Goal: Task Accomplishment & Management: Manage account settings

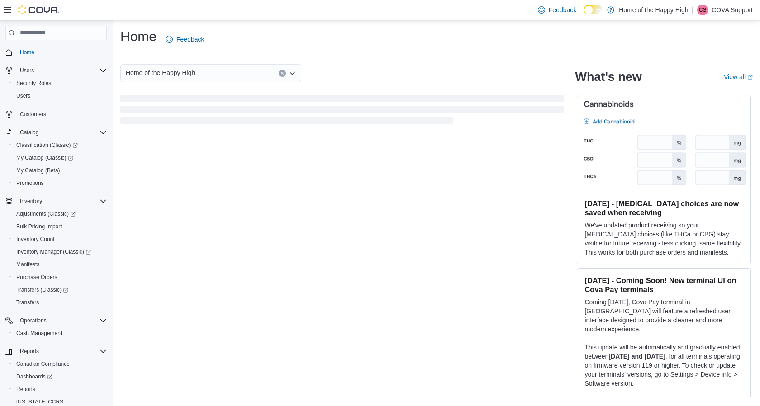
scroll to position [48, 0]
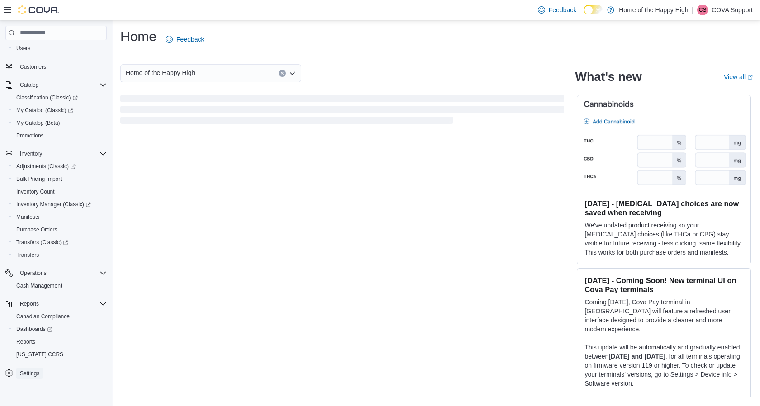
click at [36, 376] on span "Settings" at bounding box center [29, 373] width 19 height 7
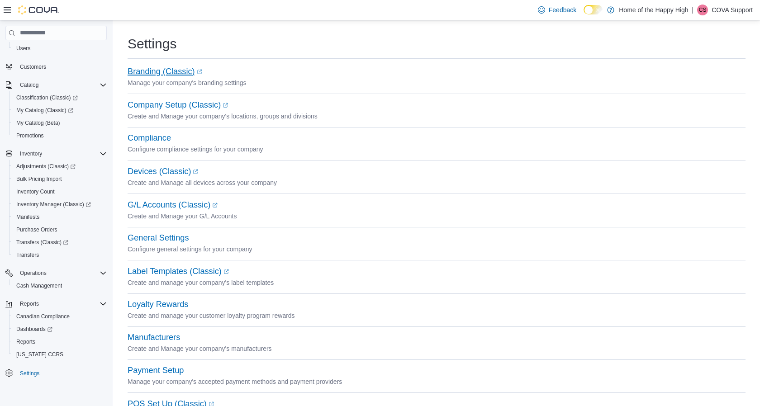
click at [164, 72] on link "Branding (Classic) (opens in a new tab or window)" at bounding box center [165, 71] width 75 height 9
click at [286, 125] on div "Company Setup (Classic) (opens in a new tab or window) Create and Manage your c…" at bounding box center [437, 116] width 618 height 33
click at [180, 103] on link "Company Setup (Classic) (opens in a new tab or window)" at bounding box center [178, 104] width 100 height 9
click at [159, 239] on button "General Settings" at bounding box center [158, 239] width 61 height 10
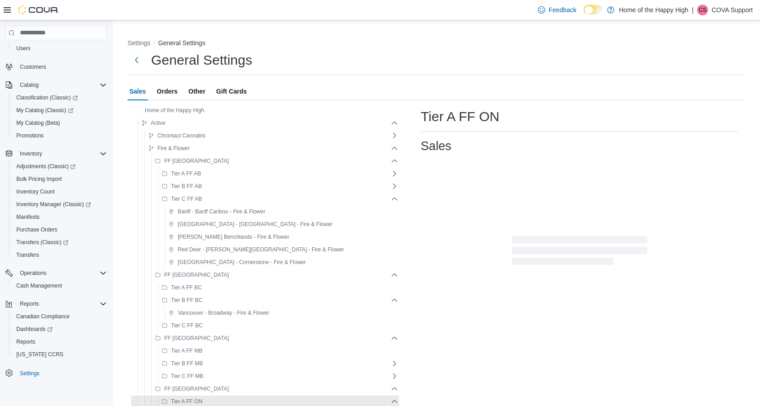
click at [172, 90] on span "Orders" at bounding box center [167, 91] width 21 height 18
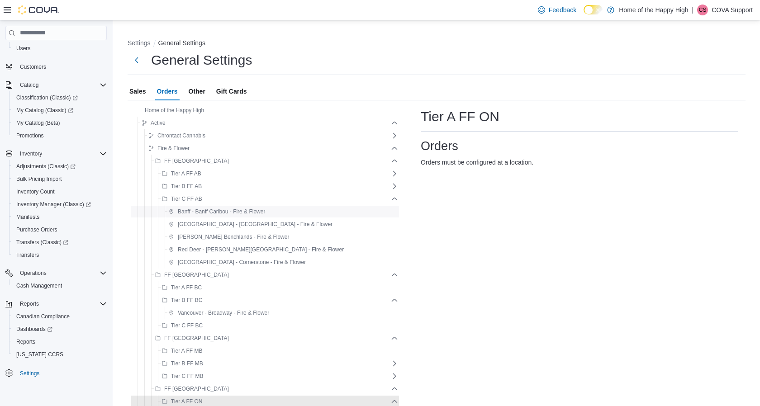
click at [211, 215] on span "Banff - Banff Caribou - Fire & Flower" at bounding box center [217, 211] width 96 height 11
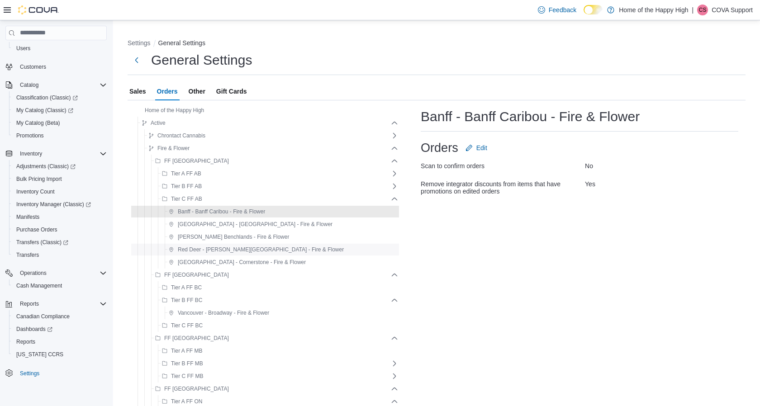
click at [233, 252] on span "Red Deer - [PERSON_NAME][GEOGRAPHIC_DATA] - Fire & Flower" at bounding box center [261, 249] width 166 height 7
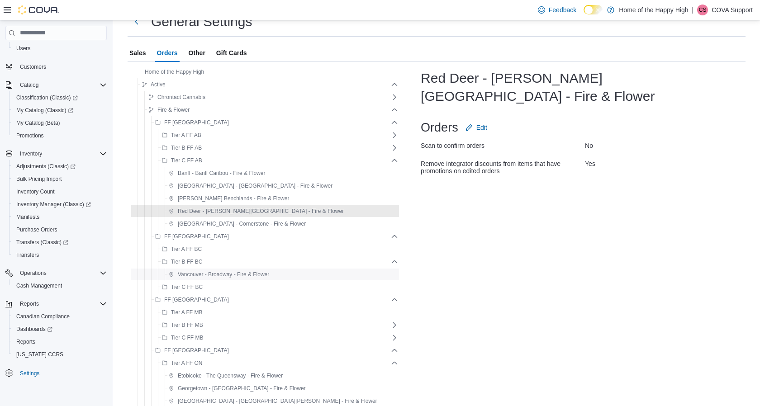
scroll to position [42, 0]
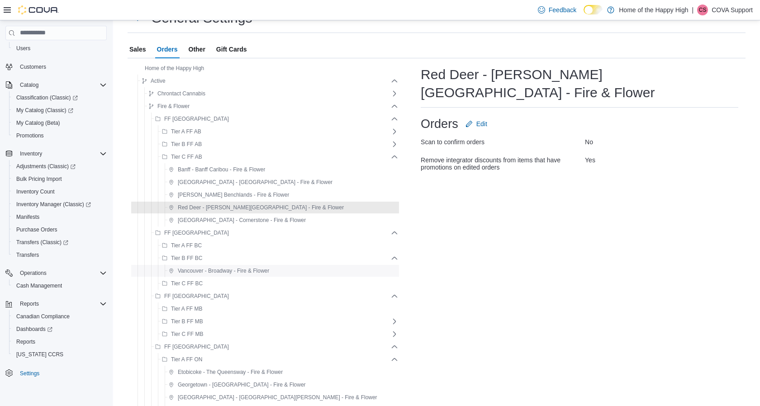
click at [232, 267] on span "Vancouver - Broadway - Fire & Flower" at bounding box center [223, 270] width 91 height 7
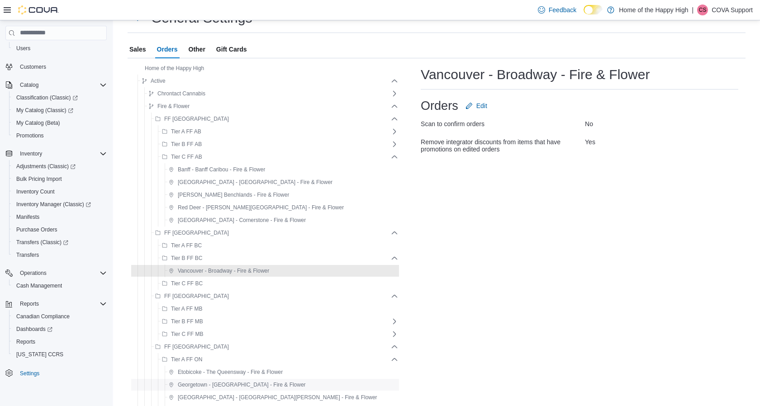
click at [242, 384] on span "Georgetown - [GEOGRAPHIC_DATA] - Fire & Flower" at bounding box center [242, 384] width 128 height 7
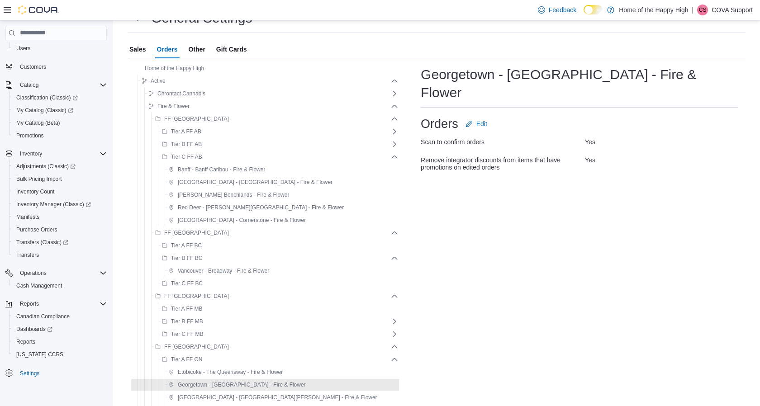
click at [195, 54] on span "Other" at bounding box center [197, 49] width 17 height 18
click at [175, 72] on span "Home of the Happy High" at bounding box center [170, 68] width 68 height 11
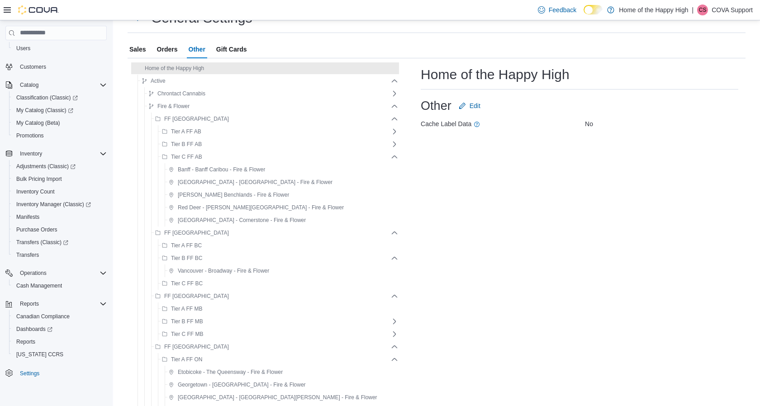
click at [231, 52] on span "Gift Cards" at bounding box center [231, 49] width 31 height 18
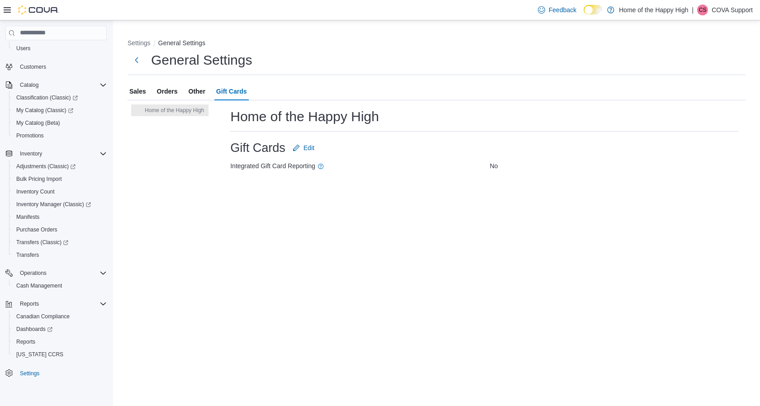
click at [135, 91] on span "Sales" at bounding box center [137, 91] width 17 height 18
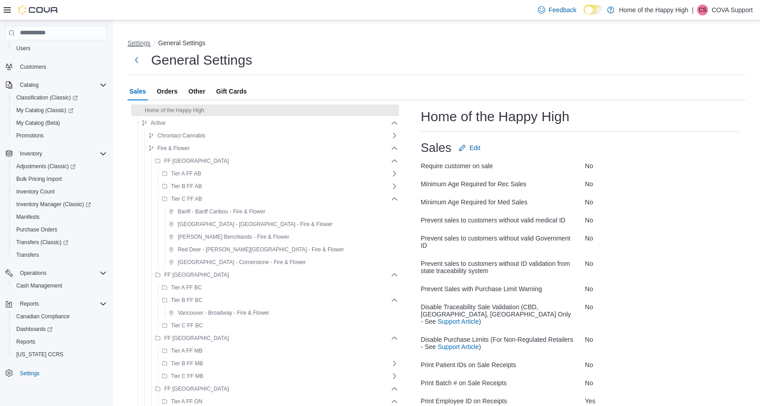
click at [144, 42] on button "Settings" at bounding box center [139, 42] width 23 height 7
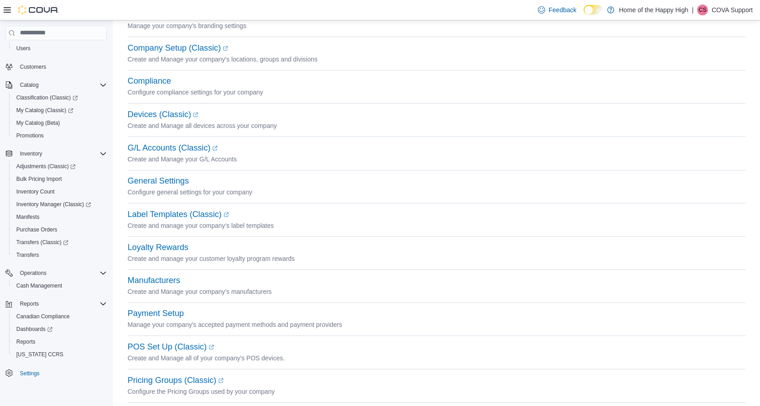
scroll to position [63, 0]
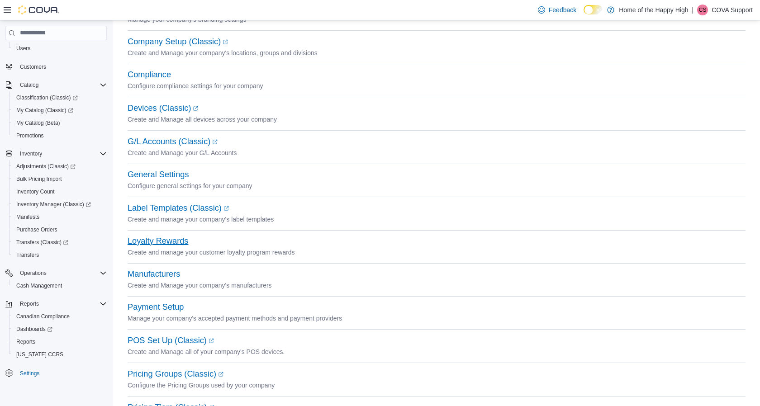
click at [156, 241] on button "Loyalty Rewards" at bounding box center [158, 242] width 61 height 10
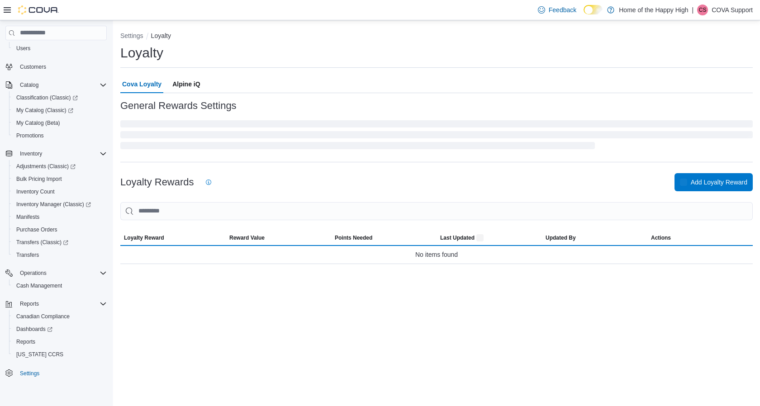
scroll to position [24, 0]
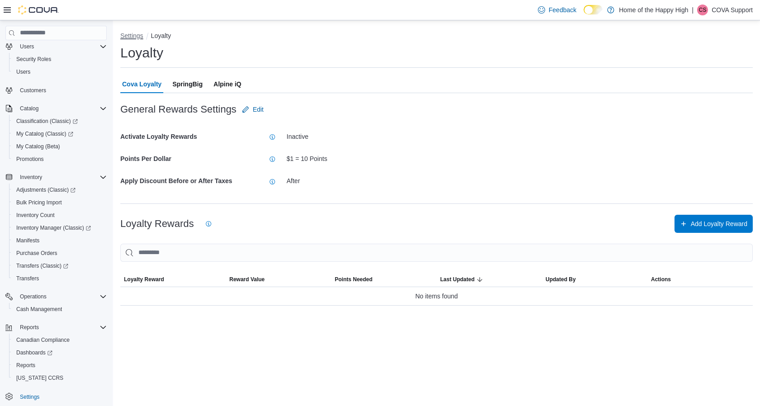
click at [136, 36] on button "Settings" at bounding box center [131, 35] width 23 height 7
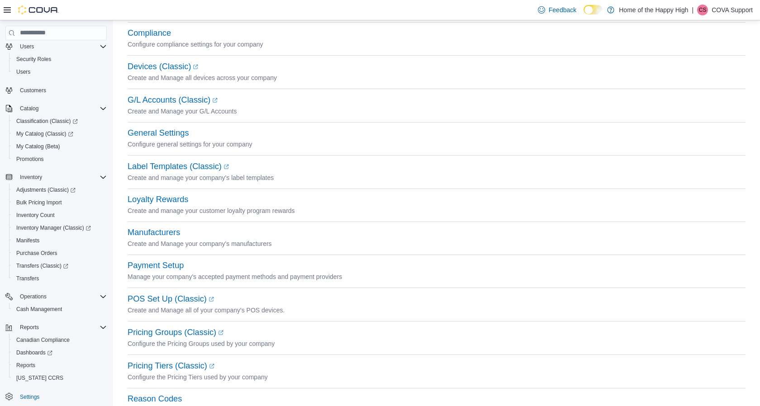
scroll to position [108, 0]
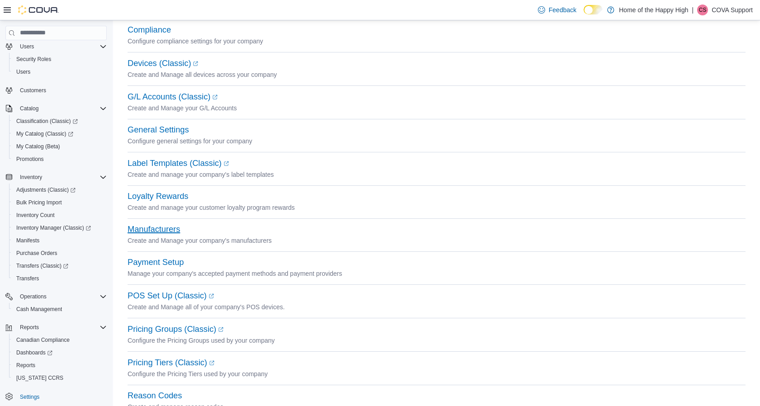
click at [148, 229] on button "Manufacturers" at bounding box center [154, 230] width 52 height 10
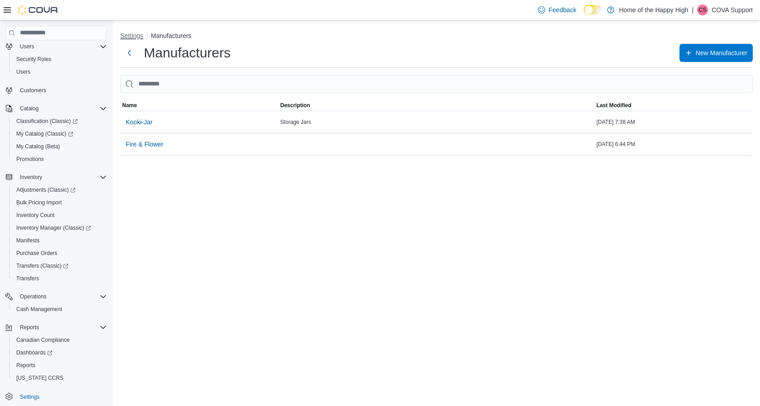
click at [135, 35] on button "Settings" at bounding box center [131, 35] width 23 height 7
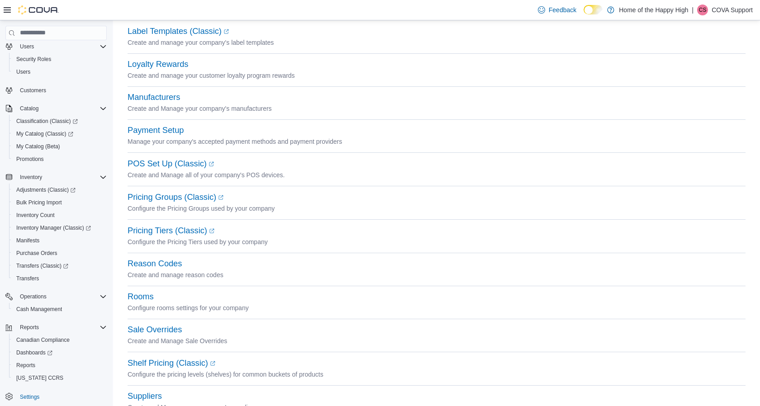
scroll to position [242, 0]
click at [161, 267] on div "Reason Codes" at bounding box center [437, 262] width 618 height 11
click at [156, 263] on button "Reason Codes" at bounding box center [155, 263] width 54 height 10
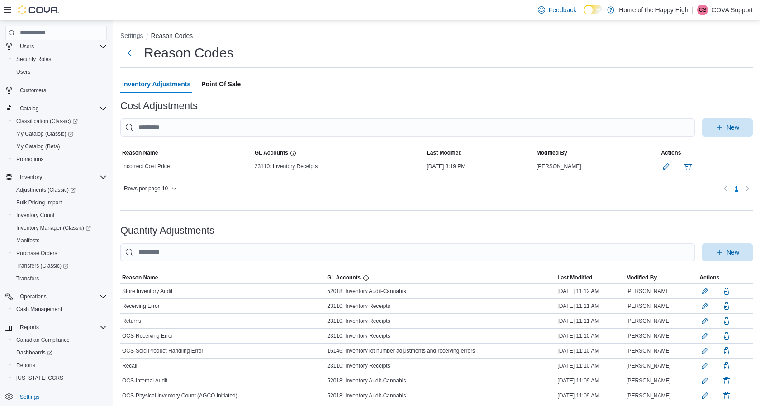
click at [230, 82] on span "Point Of Sale" at bounding box center [220, 84] width 39 height 18
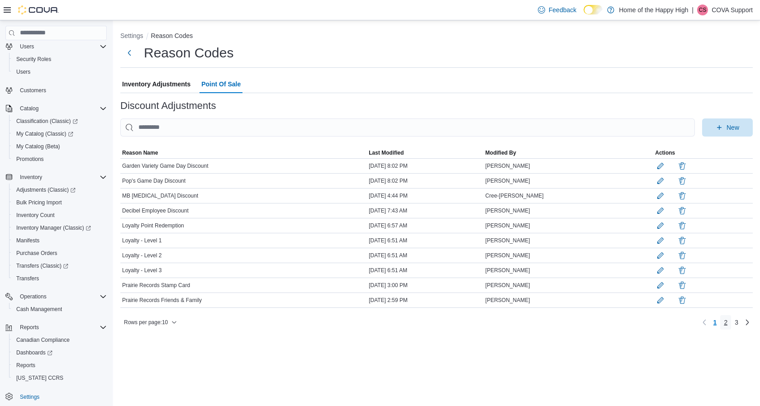
click at [727, 323] on span "2" at bounding box center [726, 322] width 4 height 9
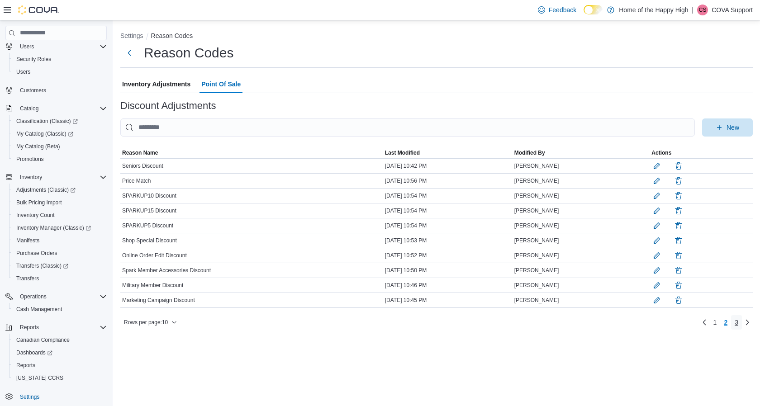
click at [735, 323] on span "3" at bounding box center [737, 322] width 4 height 9
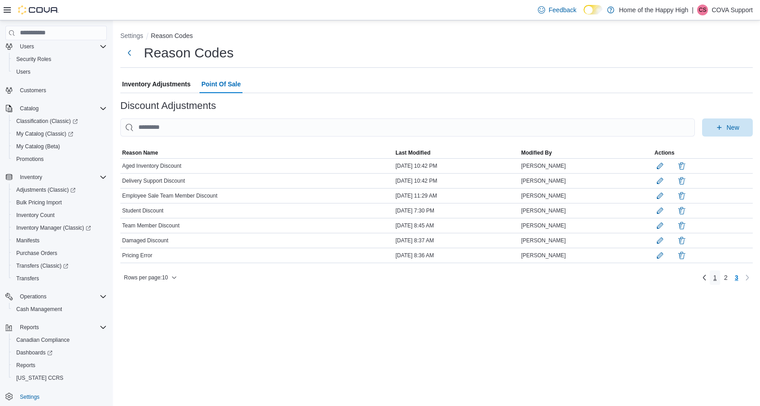
click at [716, 279] on link "1" at bounding box center [715, 278] width 11 height 14
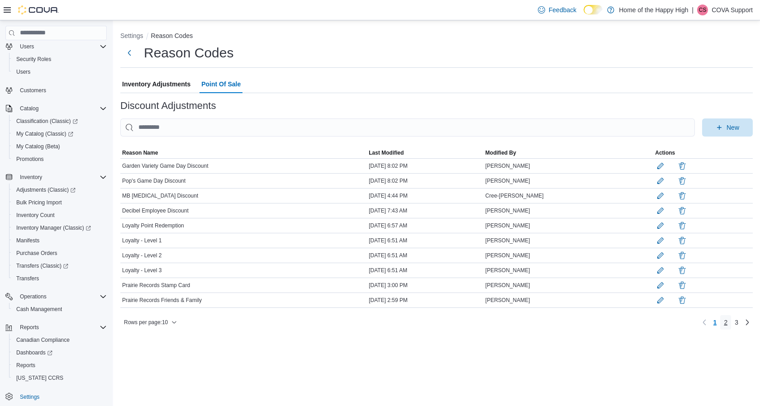
click at [724, 321] on span "2" at bounding box center [726, 322] width 4 height 9
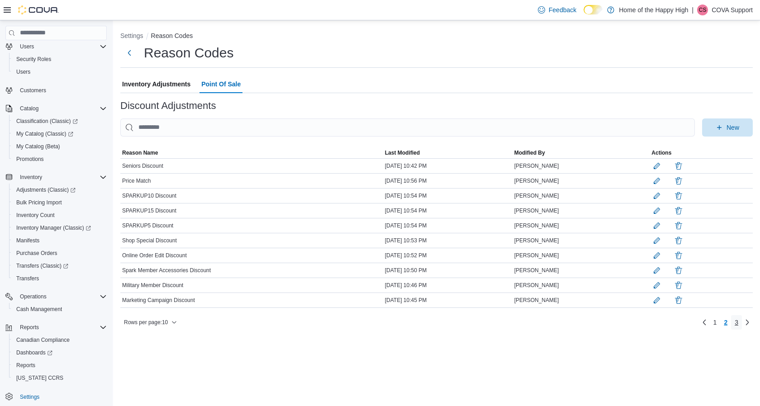
click at [735, 324] on span "3" at bounding box center [737, 322] width 4 height 9
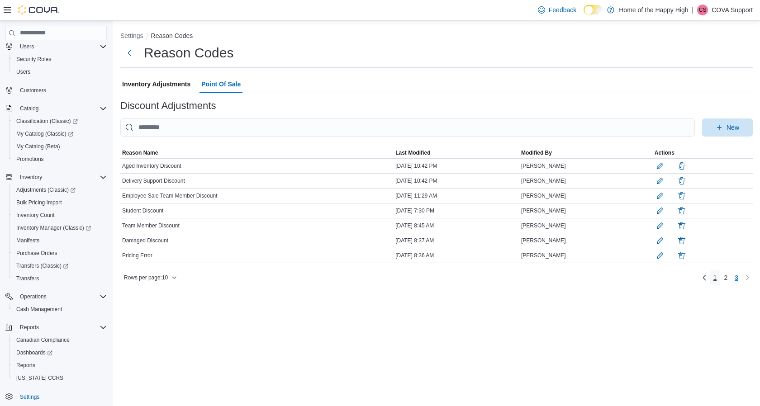
click at [714, 278] on span "1" at bounding box center [716, 277] width 4 height 9
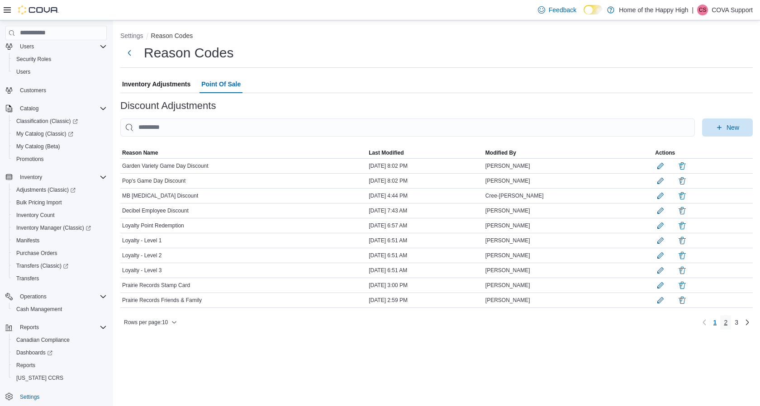
click at [727, 320] on span "2" at bounding box center [726, 322] width 4 height 9
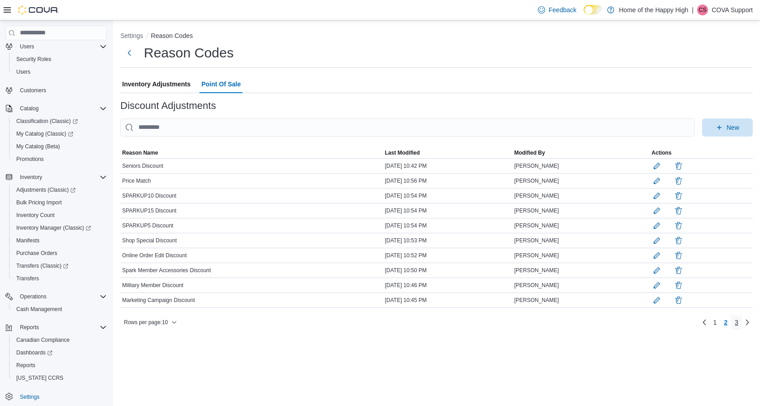
click at [733, 321] on link "3" at bounding box center [736, 322] width 11 height 14
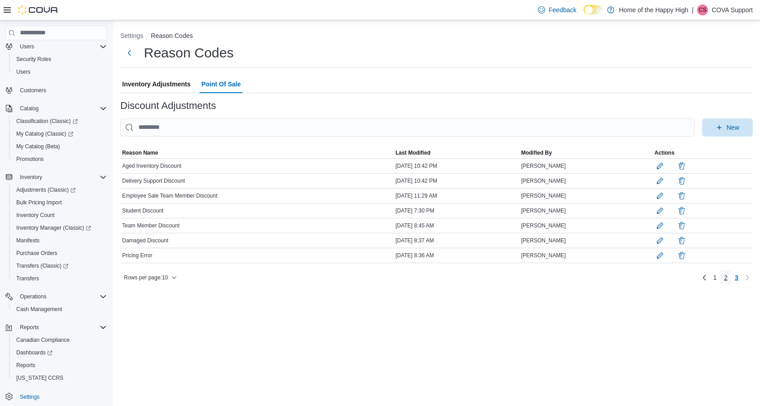
click at [725, 277] on span "2" at bounding box center [726, 277] width 4 height 9
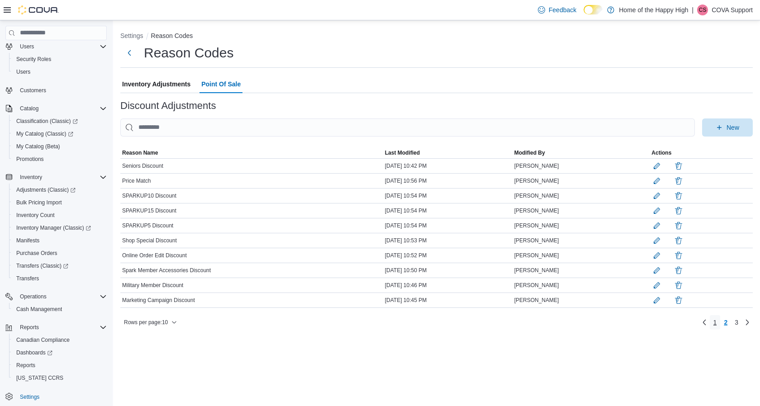
click at [715, 324] on span "1" at bounding box center [716, 322] width 4 height 9
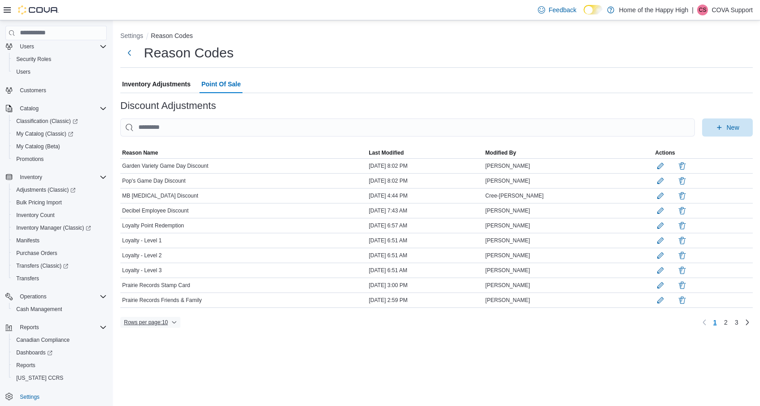
click at [176, 325] on span "Rows per page : 10" at bounding box center [150, 322] width 53 height 11
click at [156, 300] on button "50 rows" at bounding box center [159, 303] width 51 height 18
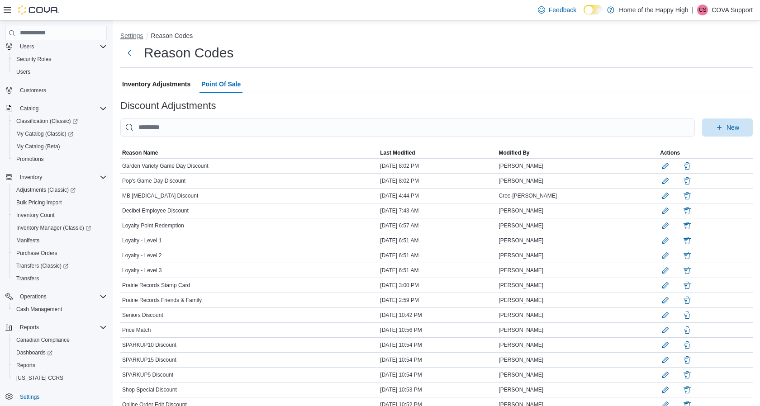
click at [138, 34] on button "Settings" at bounding box center [131, 35] width 23 height 7
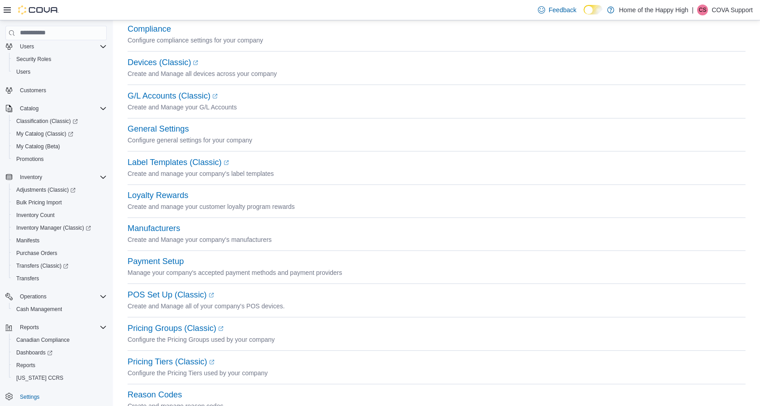
scroll to position [143, 0]
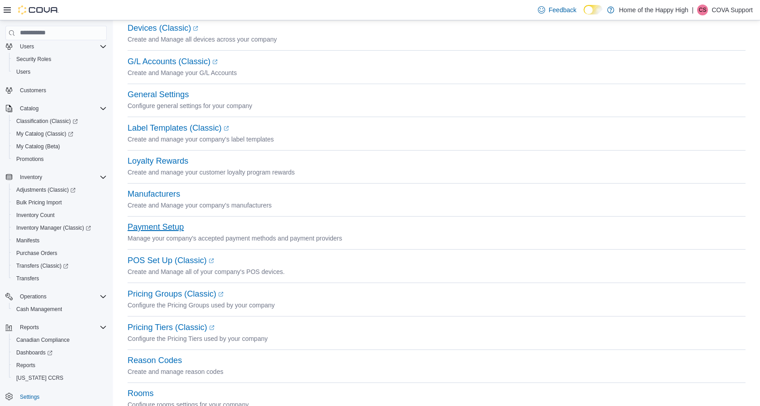
click at [159, 227] on button "Payment Setup" at bounding box center [156, 228] width 56 height 10
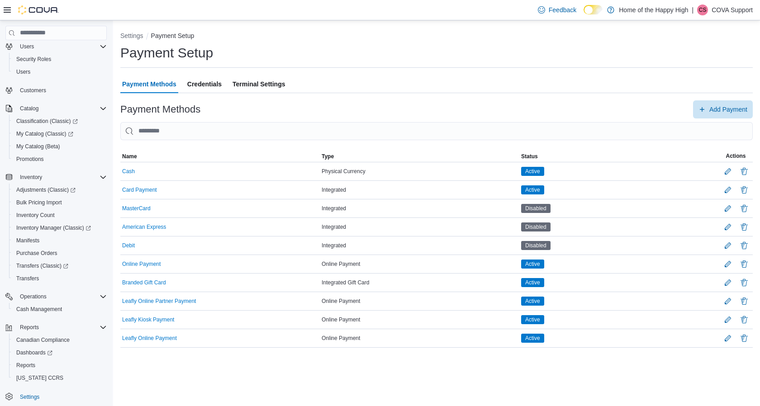
click at [465, 39] on ol "Settings Payment Setup" at bounding box center [436, 36] width 633 height 11
click at [210, 85] on span "Credentials" at bounding box center [204, 84] width 34 height 18
click at [129, 38] on button "Settings" at bounding box center [131, 35] width 23 height 7
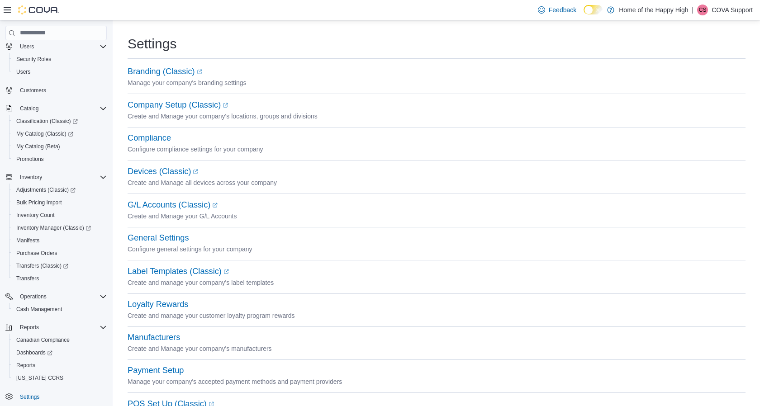
click at [359, 230] on div "G/L Accounts (Classic) (opens in a new tab or window) Create and Manage your G/…" at bounding box center [437, 216] width 618 height 33
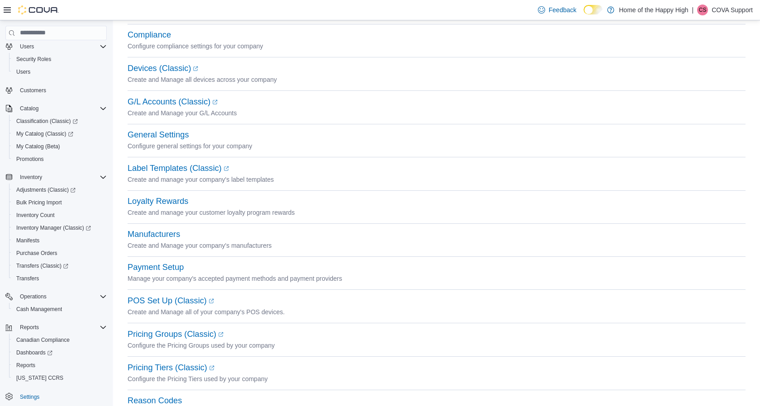
scroll to position [113, 0]
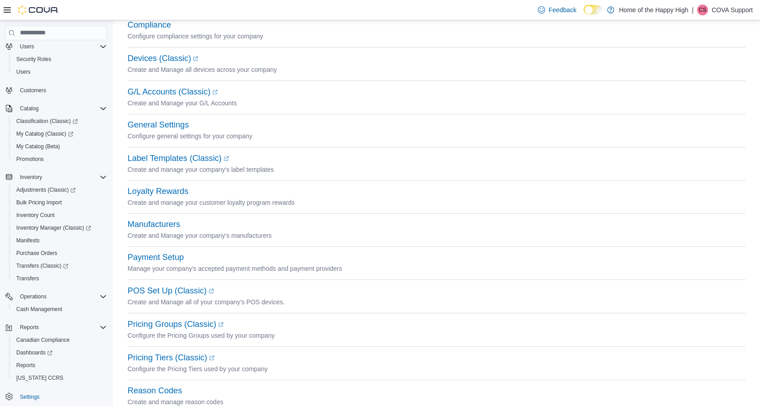
click at [156, 264] on p "Manage your company's accepted payment methods and payment providers" at bounding box center [437, 268] width 618 height 11
click at [150, 252] on div "Manufacturers Create and Manage your company's manufacturers" at bounding box center [437, 235] width 618 height 33
click at [151, 255] on button "Payment Setup" at bounding box center [156, 258] width 56 height 10
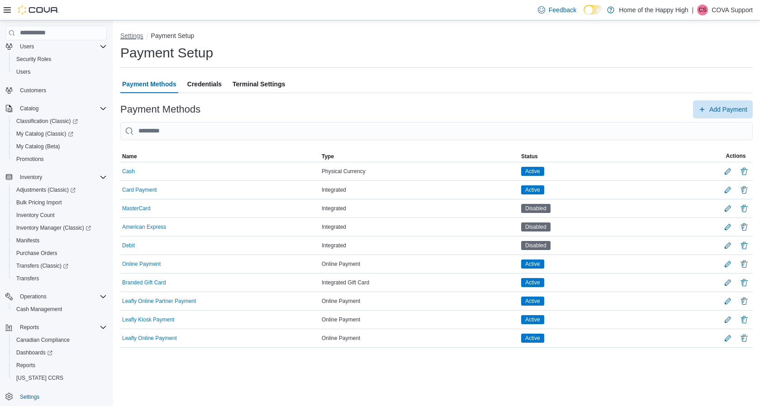
click at [135, 35] on button "Settings" at bounding box center [131, 35] width 23 height 7
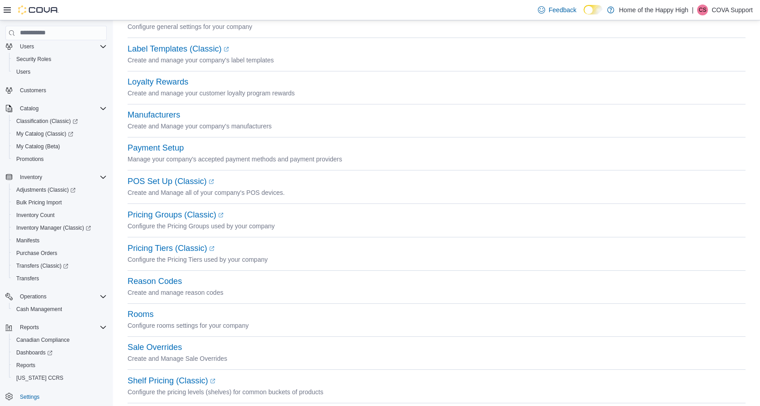
scroll to position [224, 0]
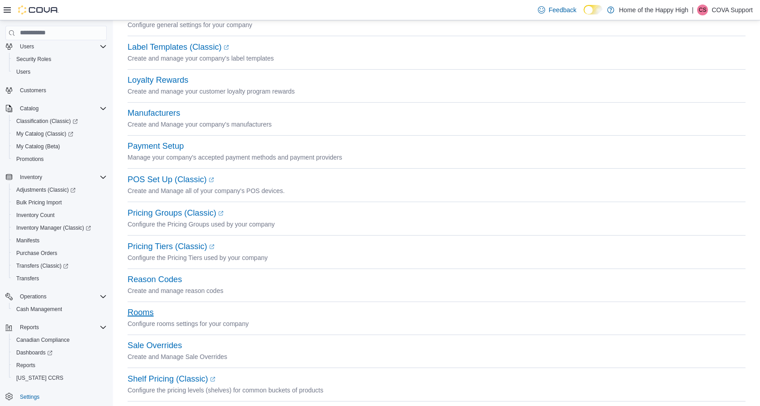
click at [137, 310] on button "Rooms" at bounding box center [141, 313] width 26 height 10
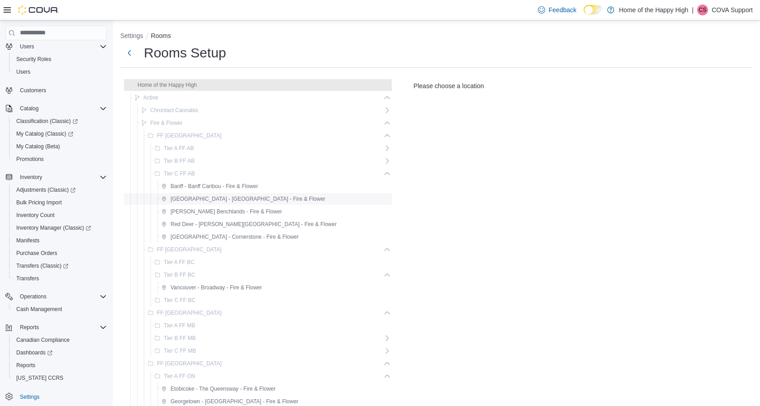
click at [215, 197] on span "[GEOGRAPHIC_DATA] - [GEOGRAPHIC_DATA] - Fire & Flower" at bounding box center [248, 198] width 155 height 7
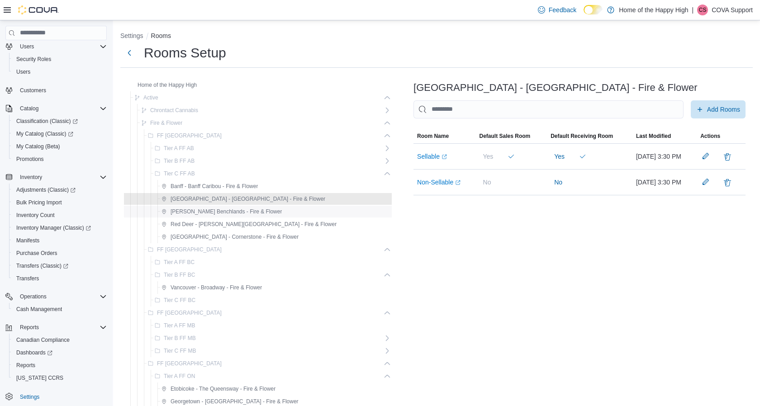
click at [217, 211] on span "[PERSON_NAME] Benchlands - Fire & Flower" at bounding box center [226, 211] width 111 height 7
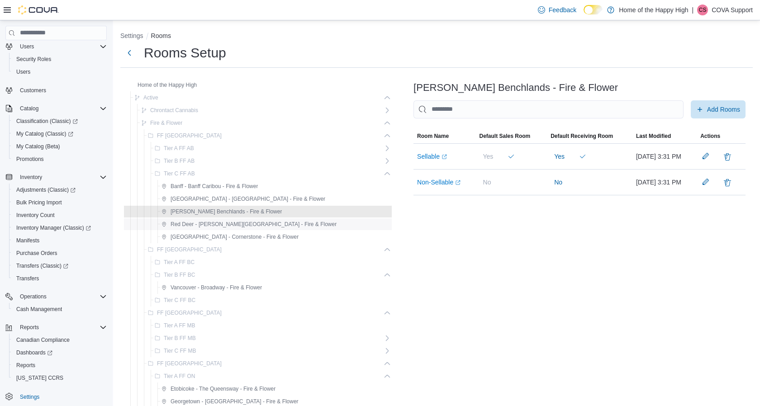
click at [223, 222] on span "Red Deer - [PERSON_NAME][GEOGRAPHIC_DATA] - Fire & Flower" at bounding box center [254, 224] width 166 height 7
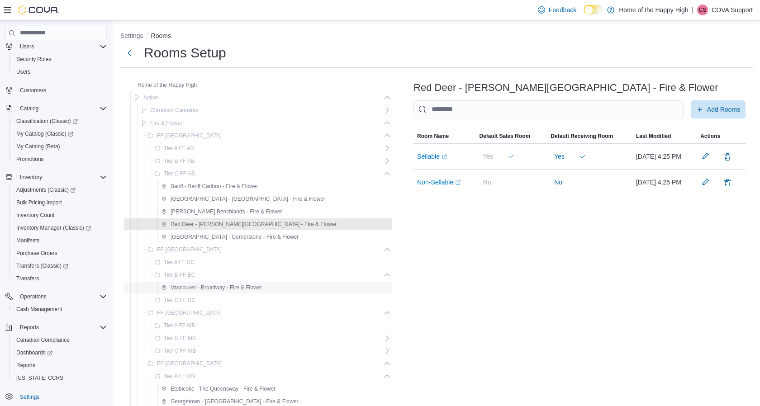
click at [219, 285] on span "Vancouver - Broadway - Fire & Flower" at bounding box center [216, 287] width 91 height 7
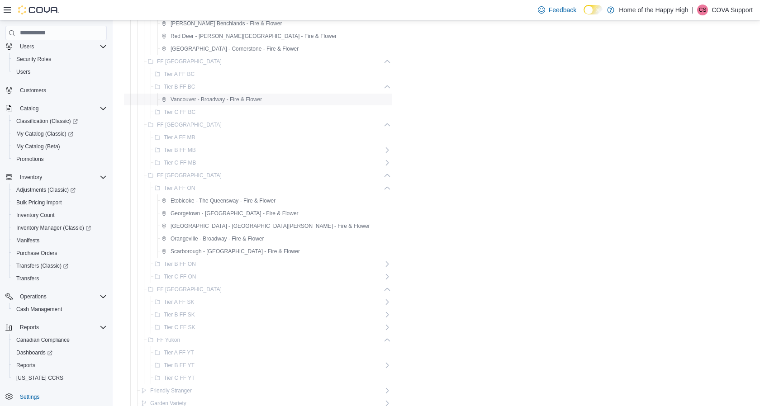
scroll to position [279, 0]
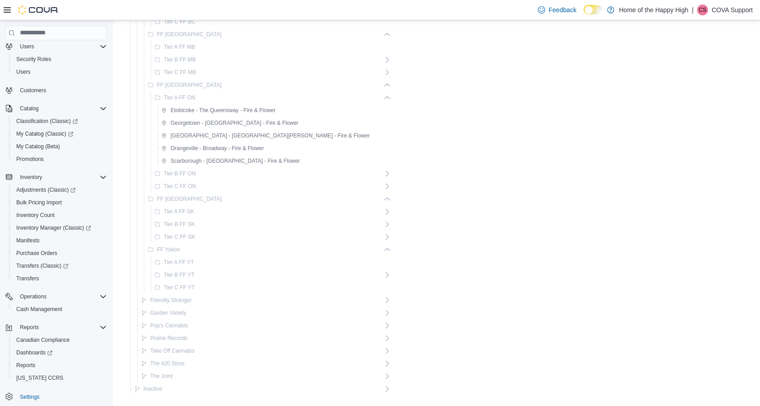
click at [199, 148] on span "Orangeville - Broadway - Fire & Flower" at bounding box center [217, 148] width 93 height 7
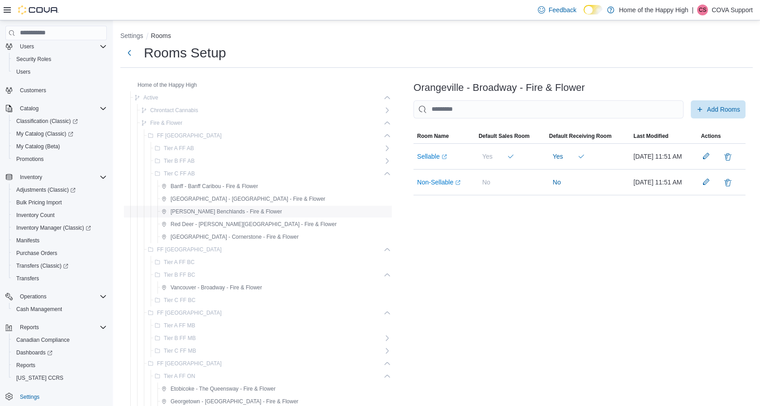
click at [216, 209] on span "[PERSON_NAME] Benchlands - Fire & Flower" at bounding box center [226, 211] width 111 height 7
click at [206, 287] on span "Vancouver - Broadway - Fire & Flower" at bounding box center [216, 287] width 91 height 7
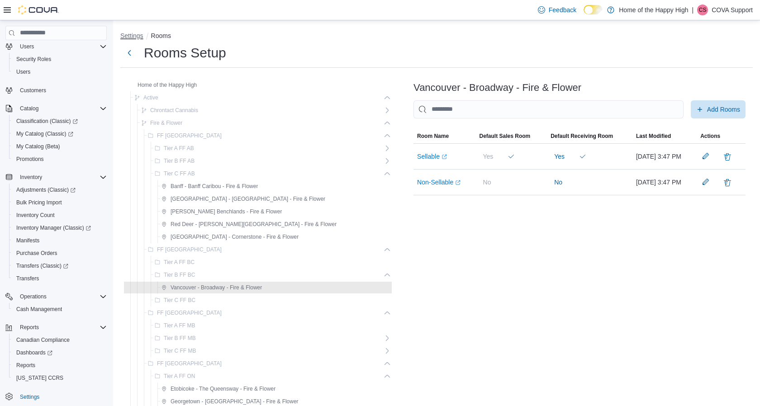
click at [128, 37] on button "Settings" at bounding box center [131, 35] width 23 height 7
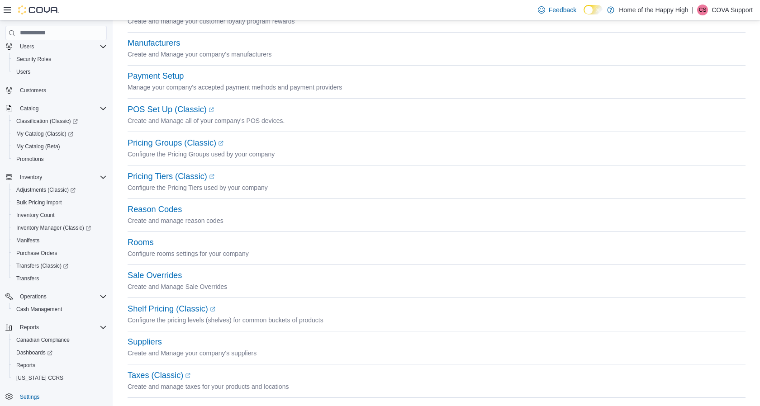
scroll to position [306, 0]
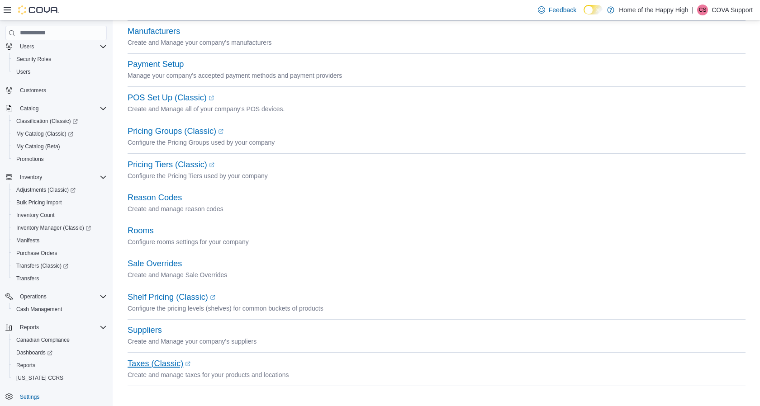
click at [148, 361] on link "Taxes (Classic) (opens in a new tab or window)" at bounding box center [159, 363] width 63 height 9
click at [164, 299] on link "Shelf Pricing (Classic) (opens in a new tab or window)" at bounding box center [172, 297] width 88 height 9
click at [216, 277] on p "Create and Manage Sale Overrides" at bounding box center [437, 275] width 618 height 11
click at [144, 265] on button "Sale Overrides" at bounding box center [155, 264] width 54 height 10
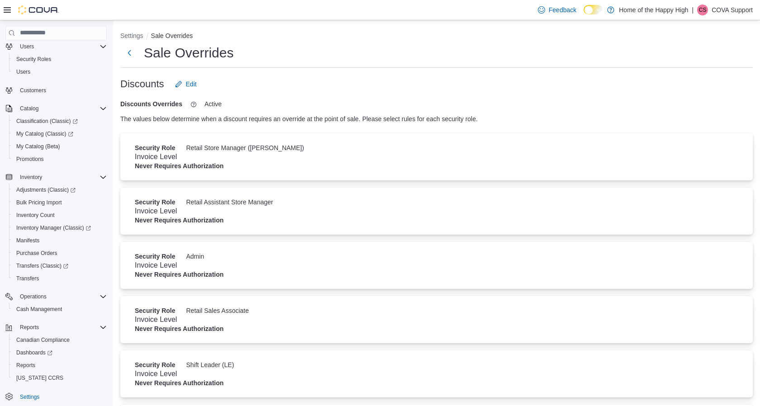
click at [238, 157] on h4 "Invoice Level" at bounding box center [437, 157] width 604 height 11
click at [191, 86] on span "Edit" at bounding box center [191, 84] width 11 height 9
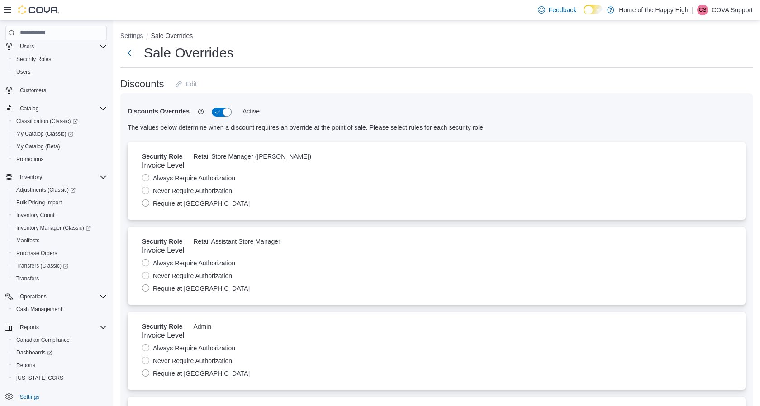
click at [278, 81] on div "Discounts Edit" at bounding box center [436, 84] width 633 height 18
click at [133, 37] on button "Settings" at bounding box center [131, 35] width 23 height 7
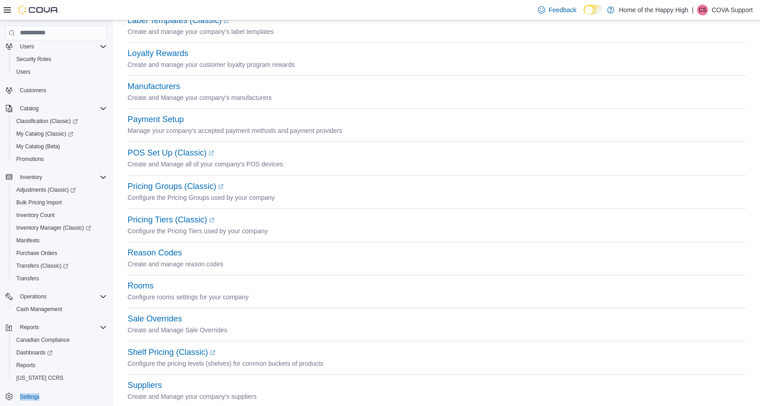
scroll to position [249, 0]
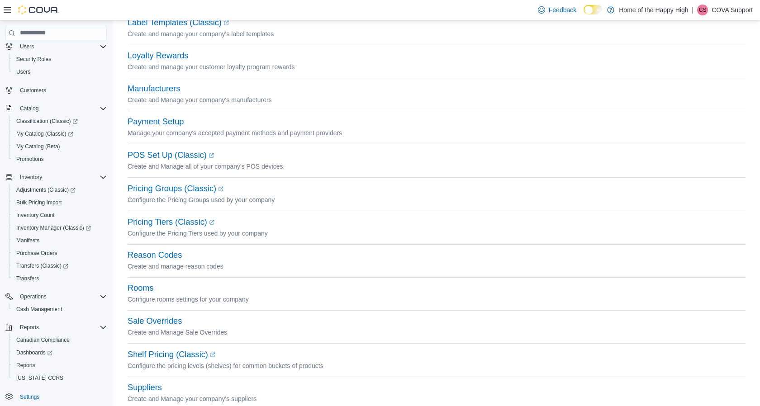
click at [167, 229] on p "Configure the Pricing Tiers used by your company" at bounding box center [437, 233] width 618 height 11
click at [155, 223] on link "Pricing Tiers (Classic) (opens in a new tab or window)" at bounding box center [171, 222] width 87 height 9
click at [174, 186] on link "Pricing Groups (Classic) (opens in a new tab or window)" at bounding box center [176, 188] width 96 height 9
click at [322, 222] on div "Pricing Tiers (Classic) (opens in a new tab or window)" at bounding box center [437, 222] width 618 height 11
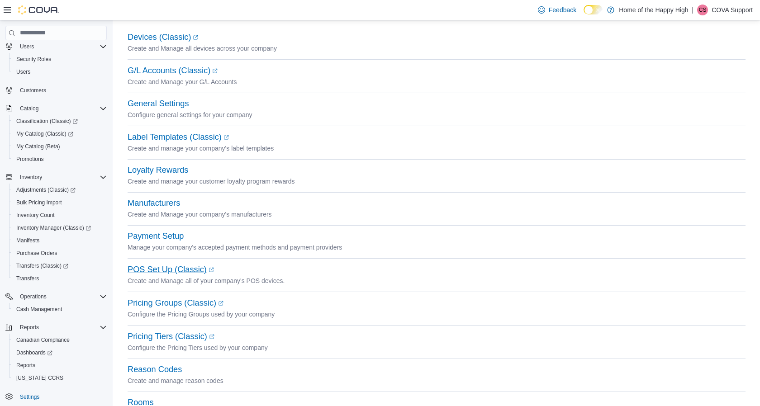
scroll to position [138, 0]
